Goal: Information Seeking & Learning: Learn about a topic

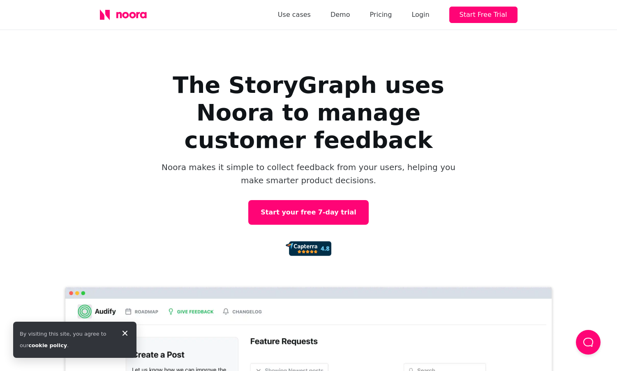
click at [562, 155] on div "The StoryGraph uses Noora to manage customer feedback Noora makes it simple to …" at bounding box center [308, 247] width 617 height 435
click at [126, 332] on icon at bounding box center [125, 334] width 10 height 10
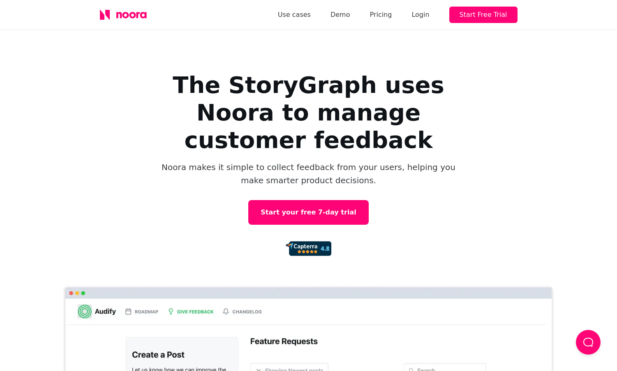
click at [506, 222] on div "The StoryGraph uses Noora to manage customer feedback Noora makes it simple to …" at bounding box center [308, 247] width 617 height 435
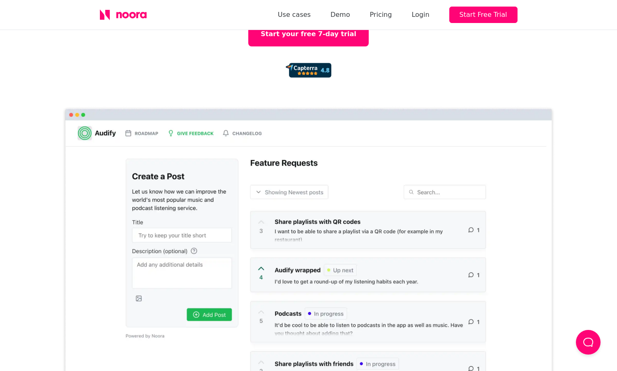
scroll to position [183, 0]
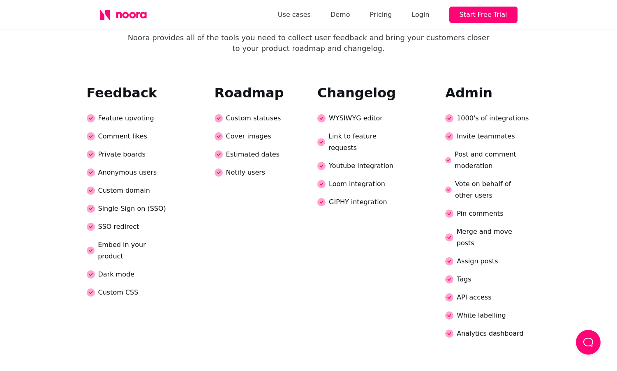
scroll to position [1614, 0]
click at [389, 14] on link "Pricing" at bounding box center [381, 15] width 22 height 12
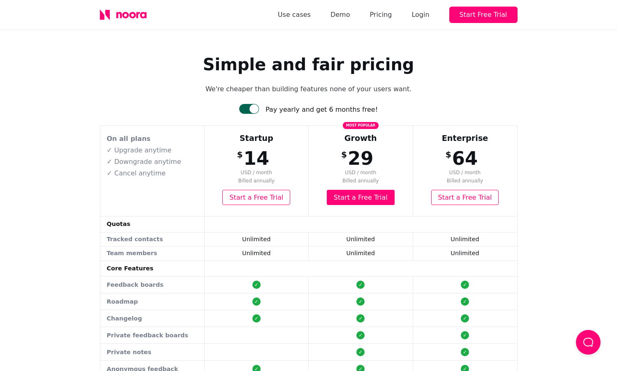
click at [141, 11] on icon at bounding box center [123, 14] width 47 height 11
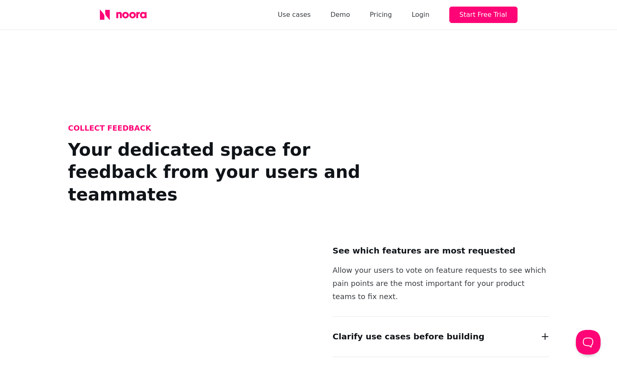
scroll to position [529, 0]
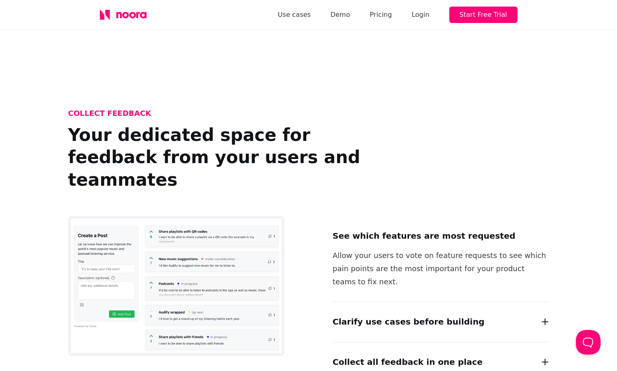
click at [376, 315] on h2 "Clarify use cases before building" at bounding box center [409, 321] width 152 height 13
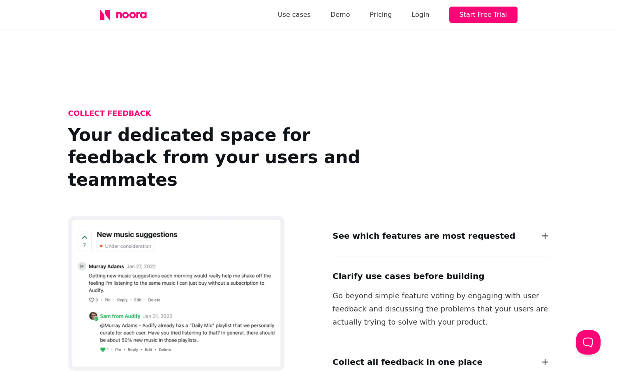
click at [363, 270] on h2 "Clarify use cases before building" at bounding box center [409, 276] width 152 height 13
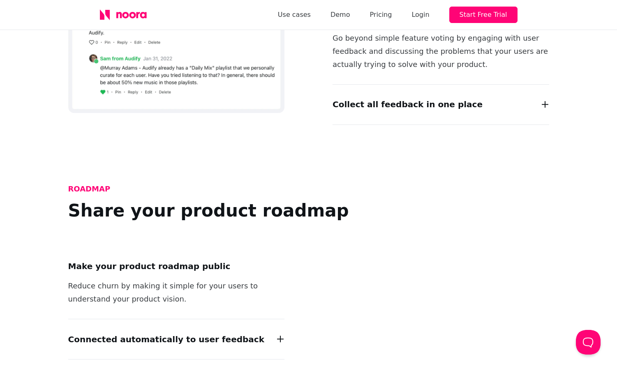
scroll to position [822, 0]
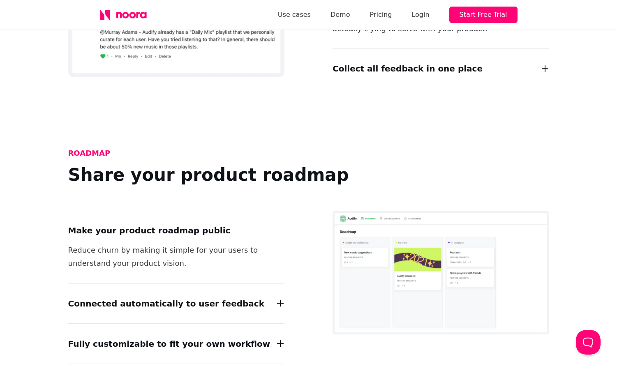
click at [404, 62] on h2 "Collect all feedback in one place" at bounding box center [408, 68] width 150 height 13
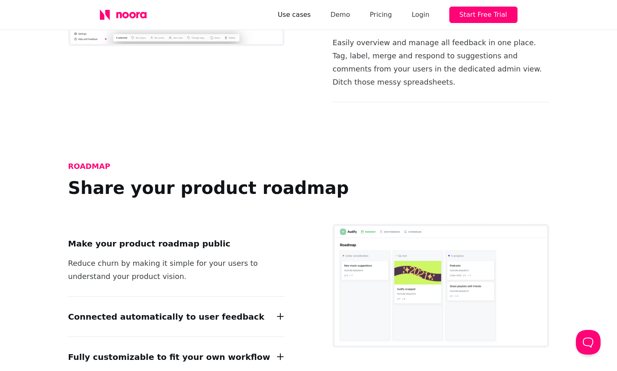
click at [306, 14] on link "Use cases" at bounding box center [294, 15] width 33 height 12
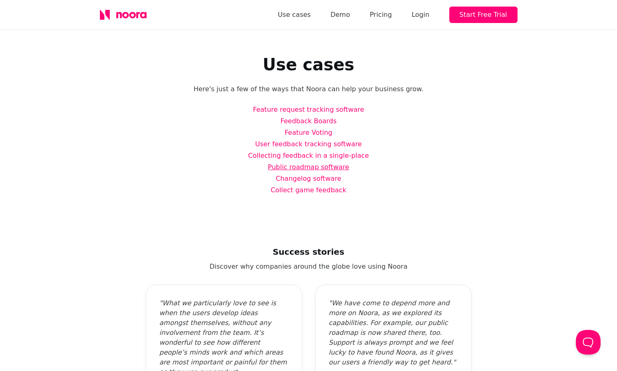
click at [331, 169] on link "Public roadmap software" at bounding box center [308, 167] width 81 height 8
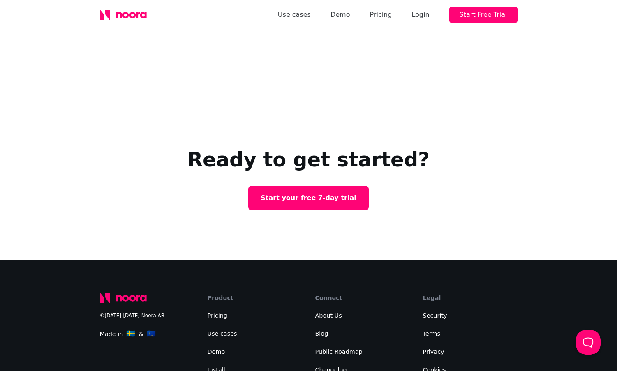
scroll to position [1099, 0]
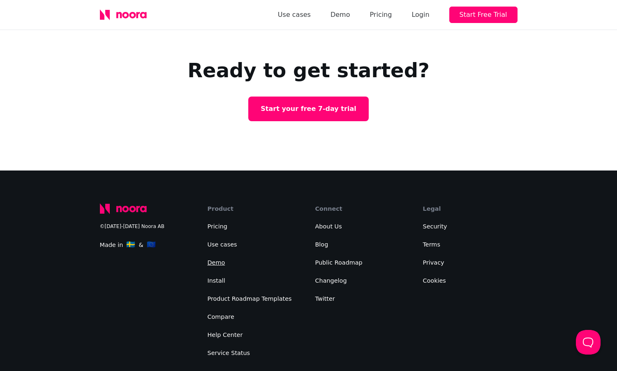
click at [217, 259] on link "Demo" at bounding box center [217, 262] width 18 height 7
